Goal: Task Accomplishment & Management: Manage account settings

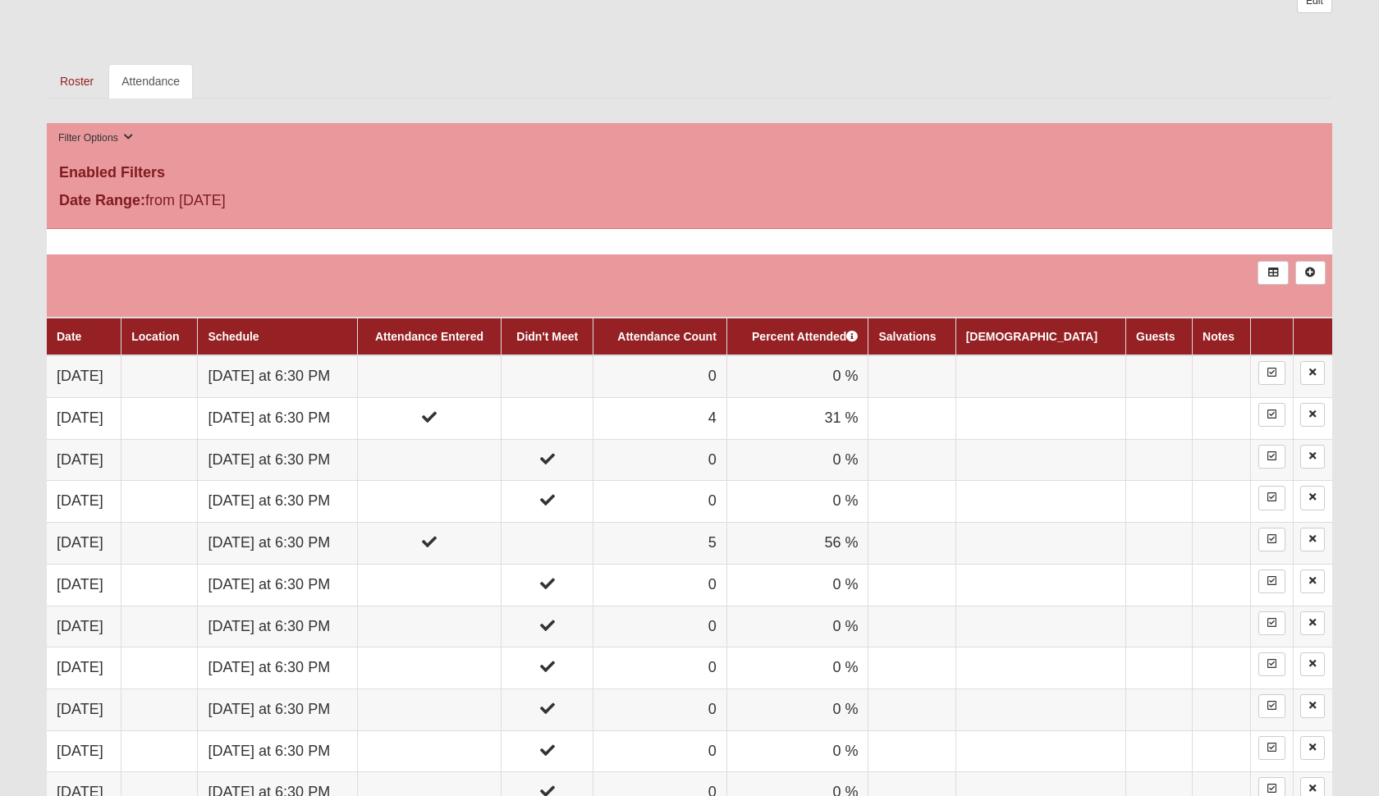
scroll to position [830, 0]
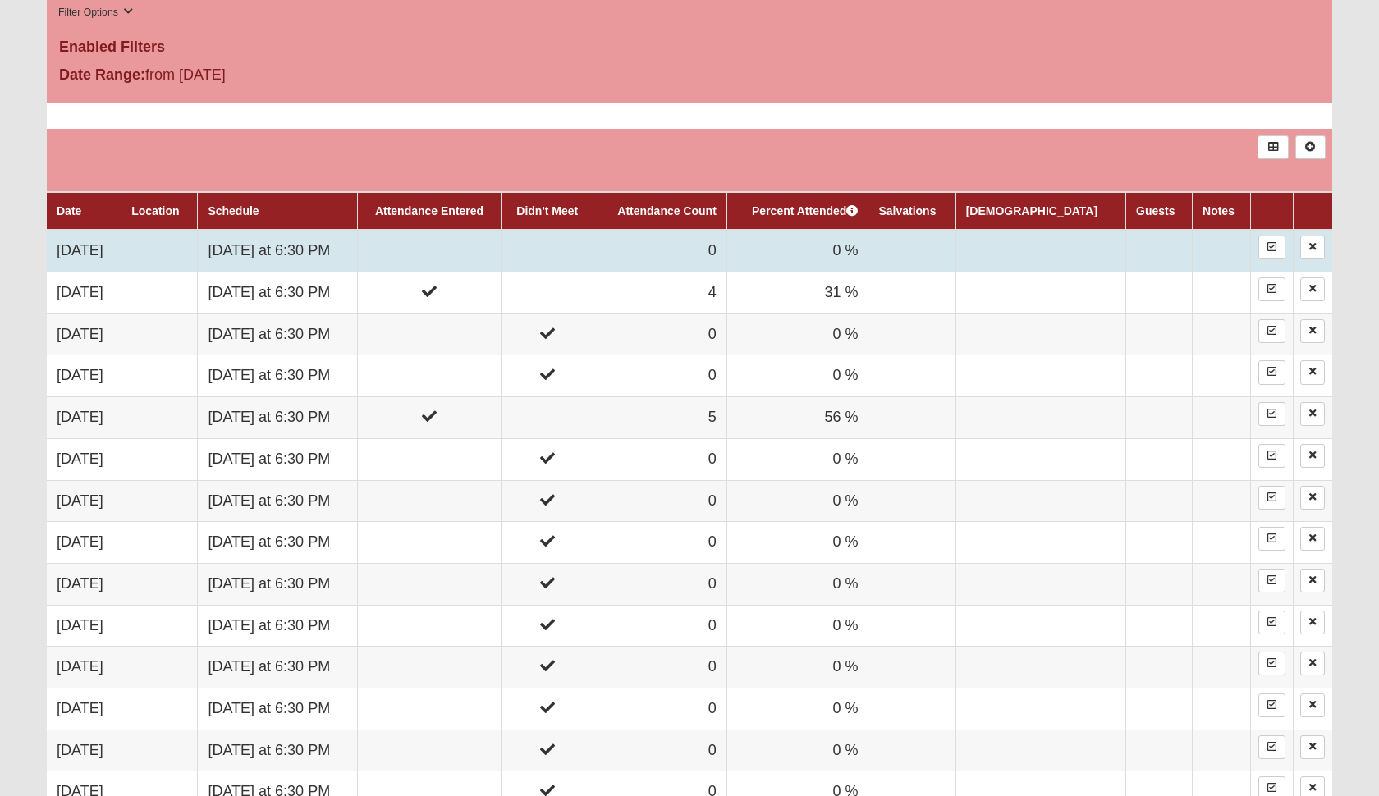
click at [502, 250] on td at bounding box center [429, 251] width 145 height 42
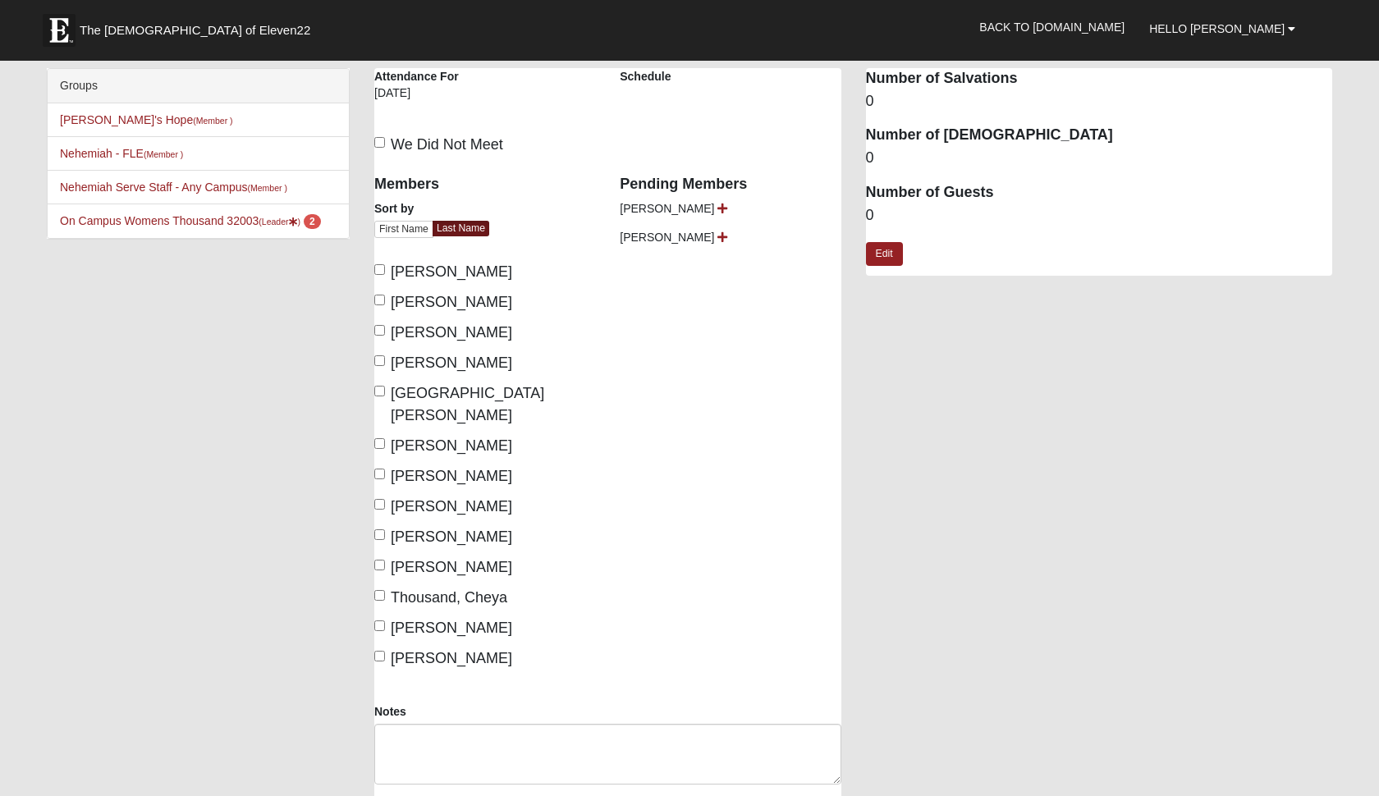
click at [380, 560] on input "Suarez, Kelly" at bounding box center [379, 565] width 11 height 11
checkbox input "true"
click at [382, 590] on input "Thousand, Cheya" at bounding box center [379, 595] width 11 height 11
checkbox input "true"
click at [384, 303] on label "Green, Tricia" at bounding box center [443, 302] width 138 height 22
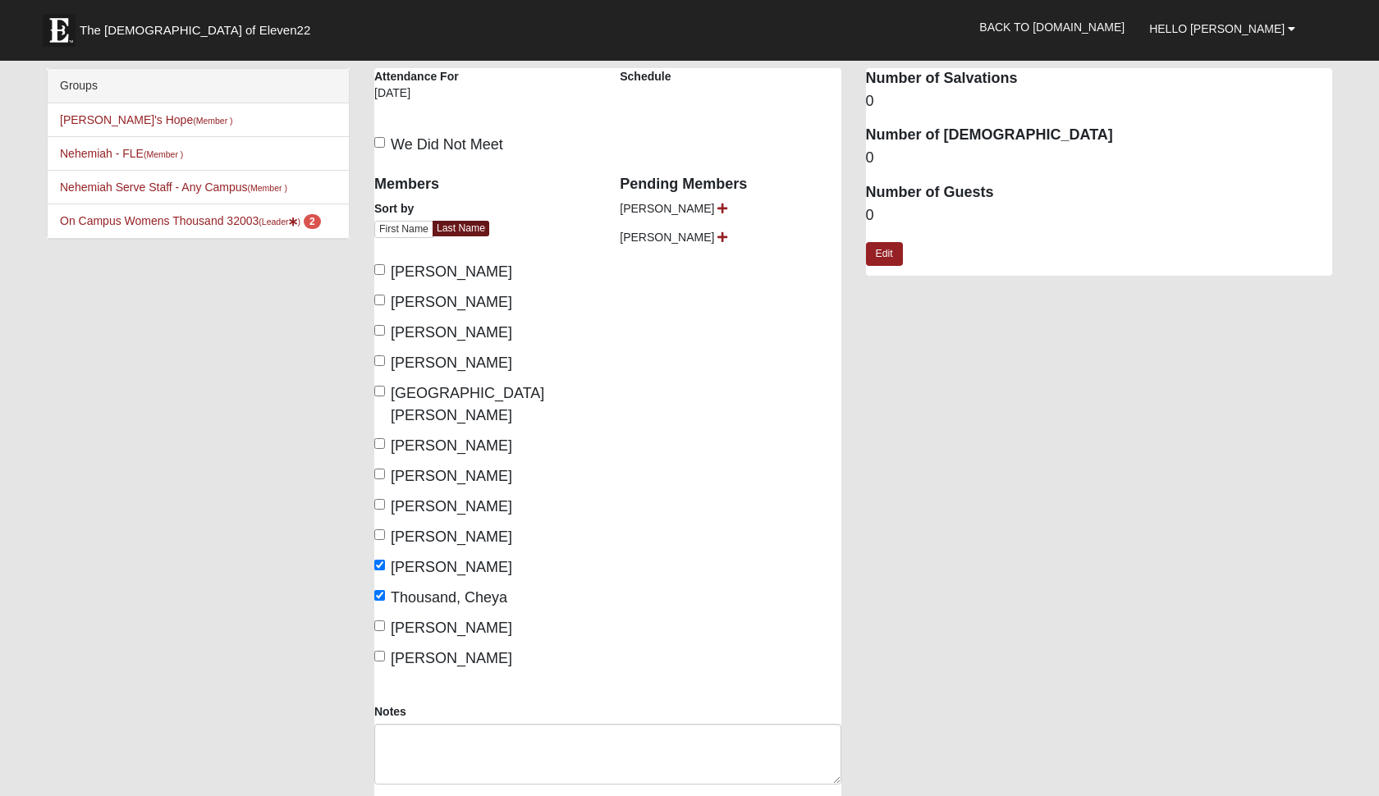
click at [384, 303] on input "Green, Tricia" at bounding box center [379, 300] width 11 height 11
checkbox input "true"
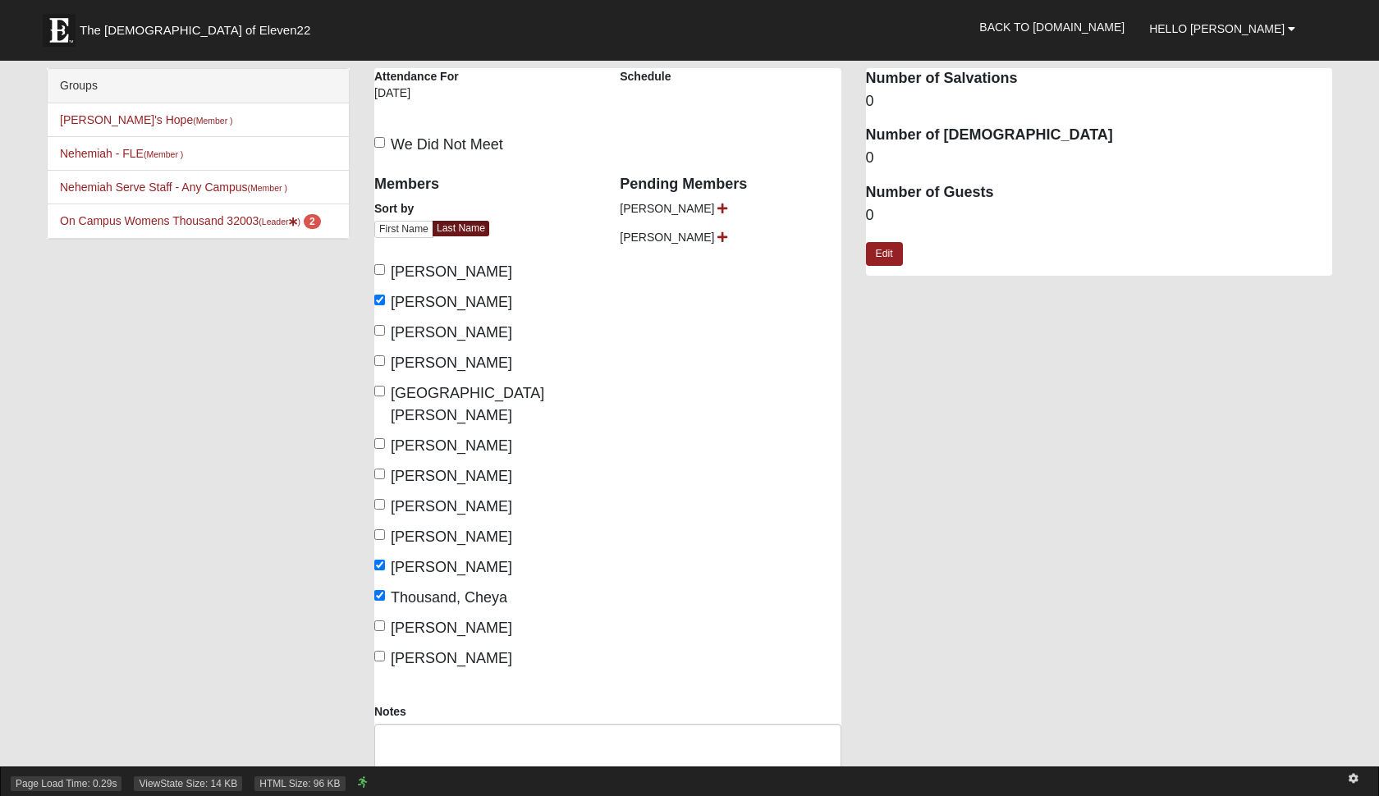
click at [401, 793] on div "Page Load Time: 0.29s ViewState Size: 14 KB HTML Size: 96 KB" at bounding box center [689, 782] width 1379 height 30
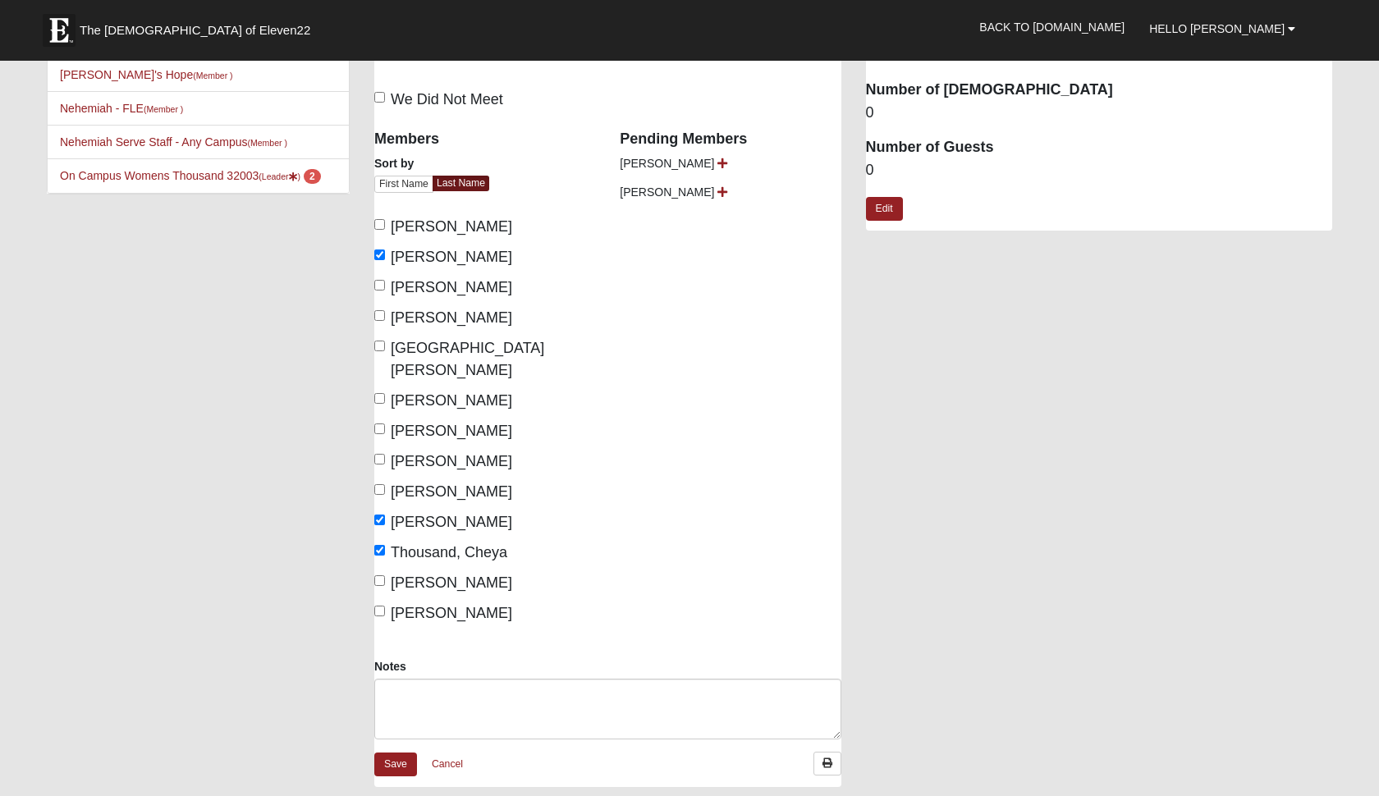
scroll to position [67, 0]
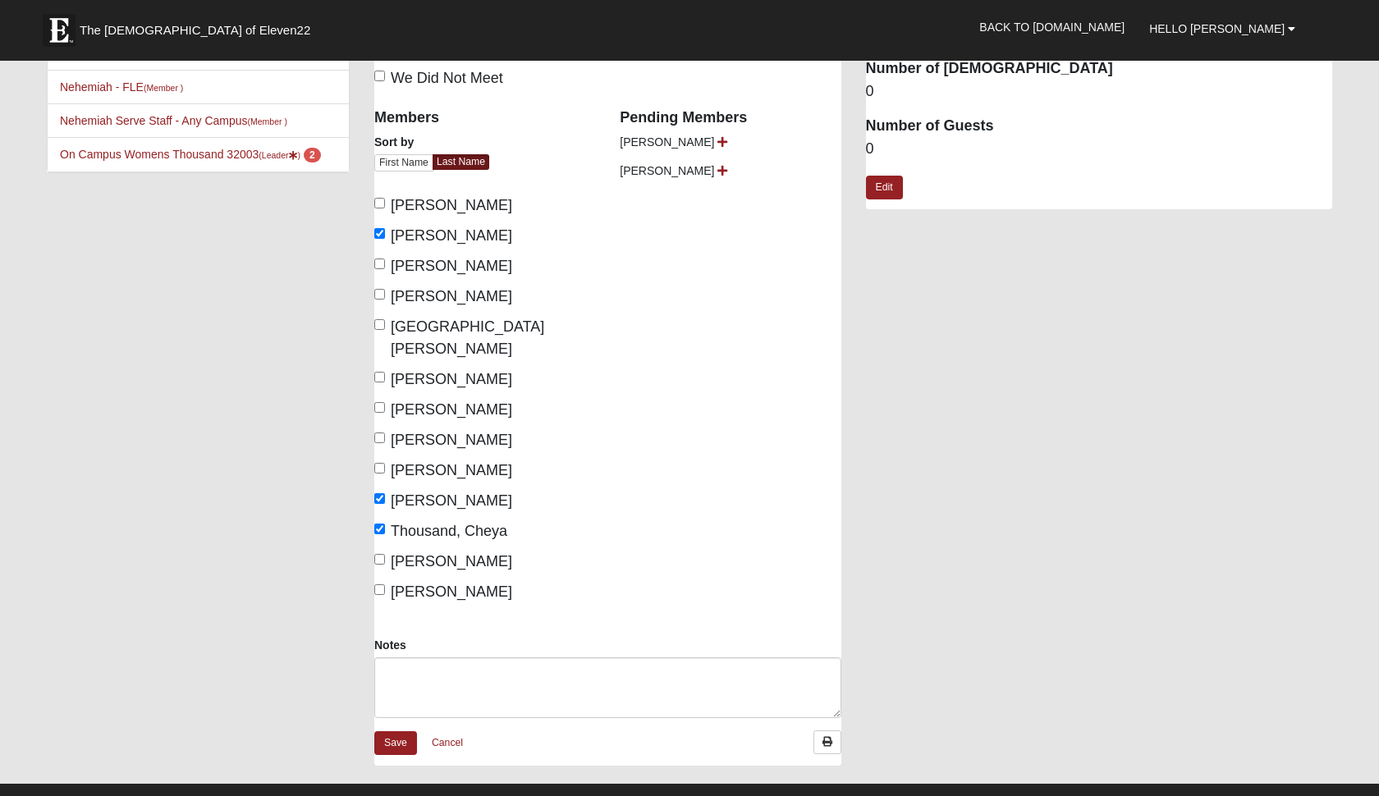
click at [388, 740] on div "Save Cancel" at bounding box center [607, 748] width 467 height 35
click at [392, 732] on link "Save" at bounding box center [395, 744] width 43 height 24
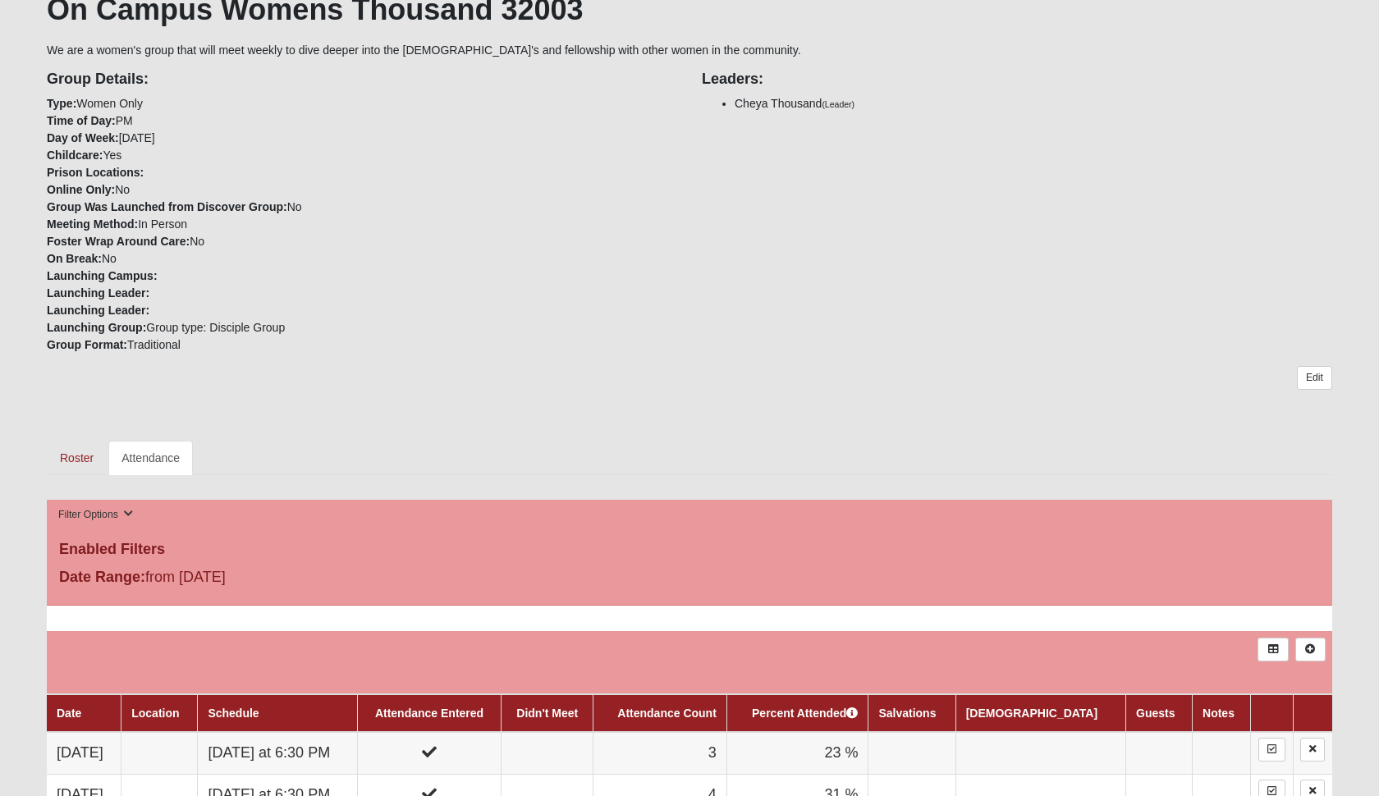
scroll to position [457, 0]
